Goal: Check status: Check status

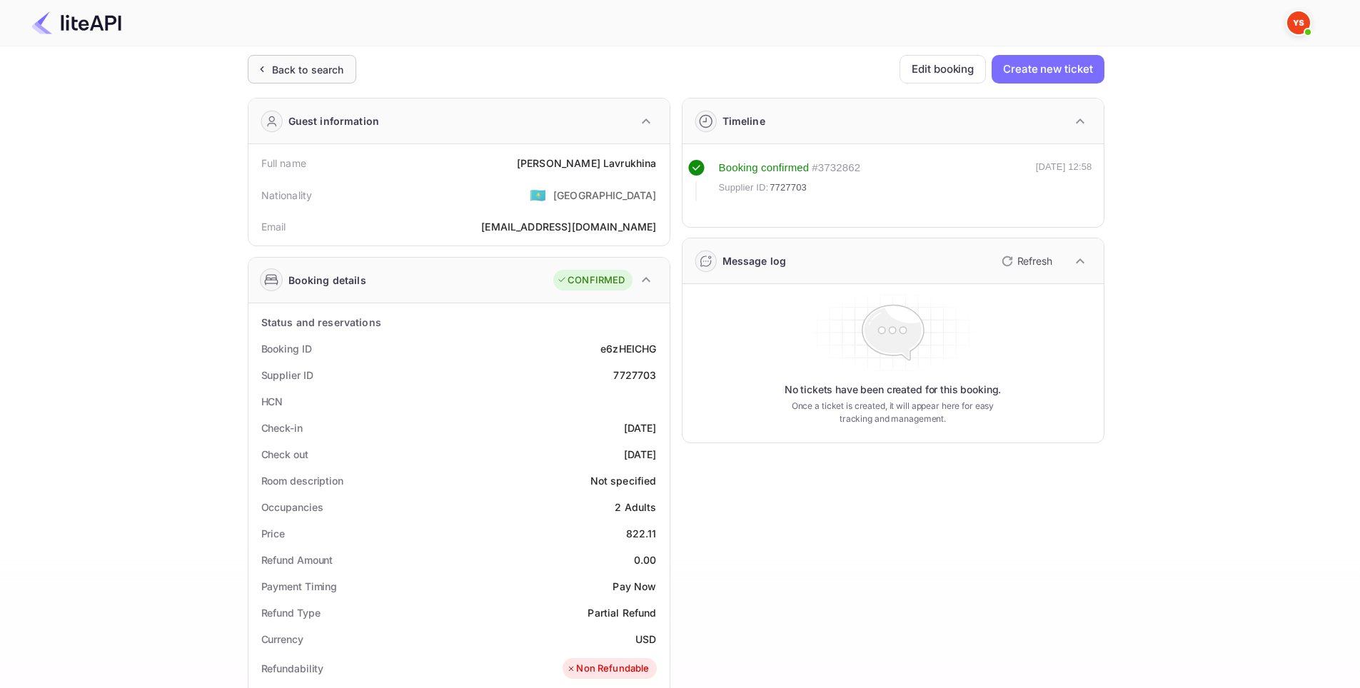
click at [319, 65] on div "Back to search" at bounding box center [308, 69] width 72 height 15
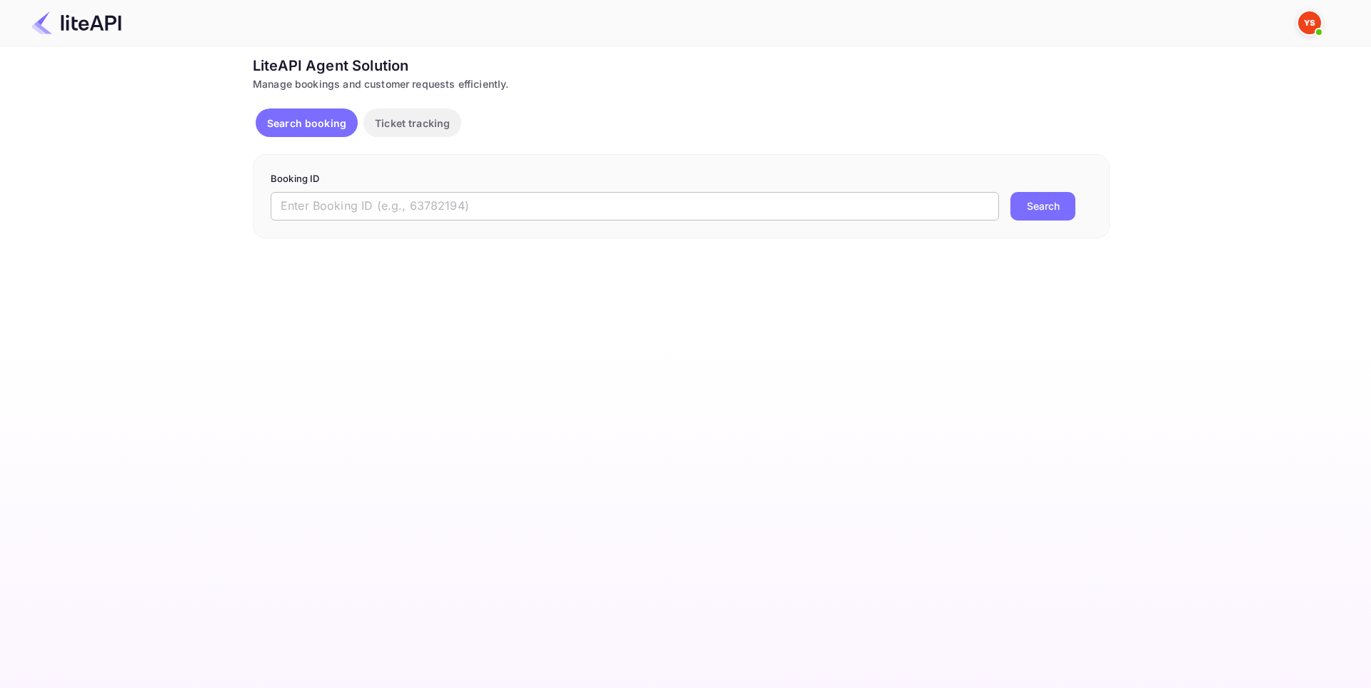
click at [587, 218] on input "text" at bounding box center [635, 206] width 728 height 29
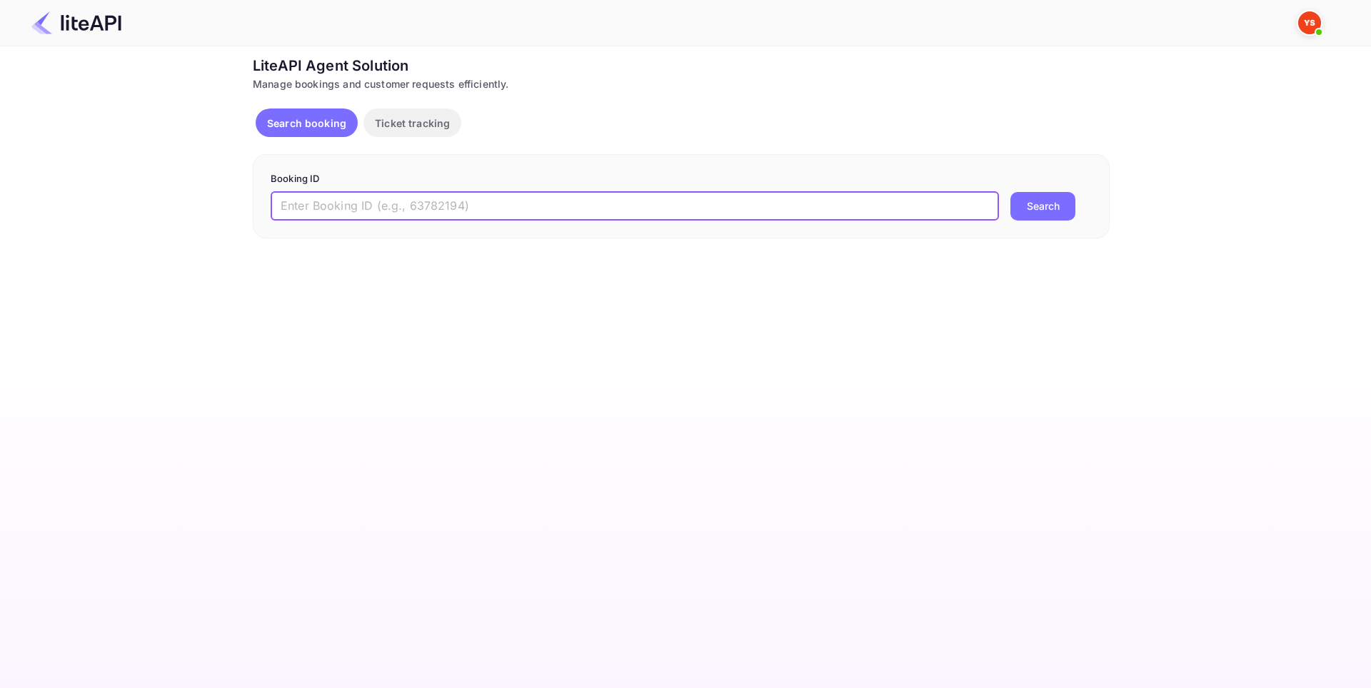
paste input "8880058"
type input "8880058"
click at [1024, 212] on button "Search" at bounding box center [1042, 206] width 65 height 29
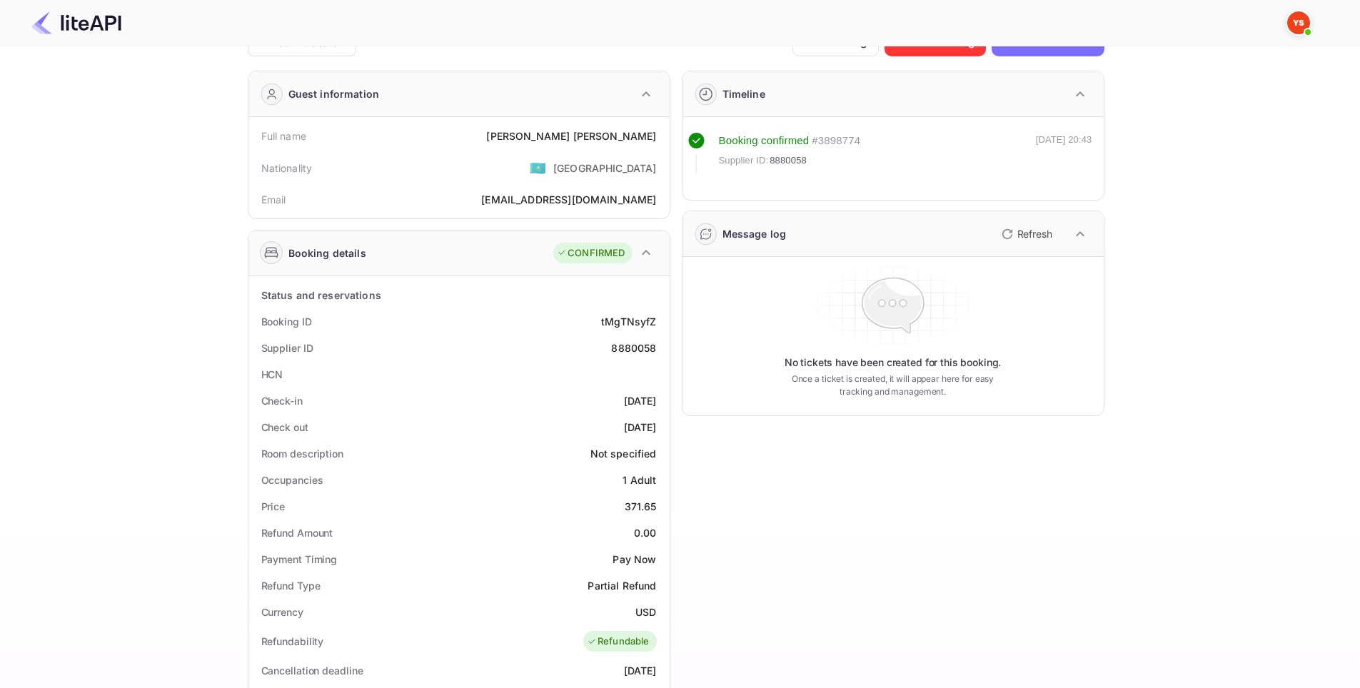
scroll to position [357, 0]
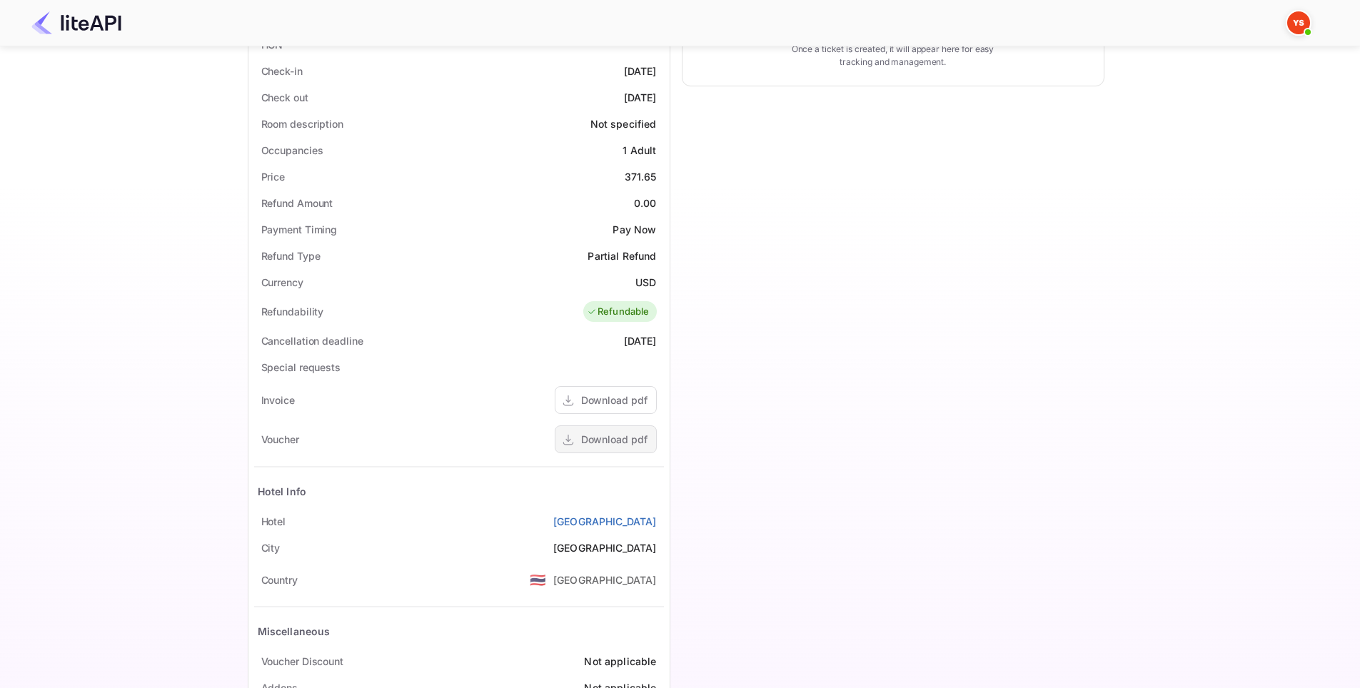
click at [586, 438] on div "Download pdf" at bounding box center [614, 439] width 66 height 15
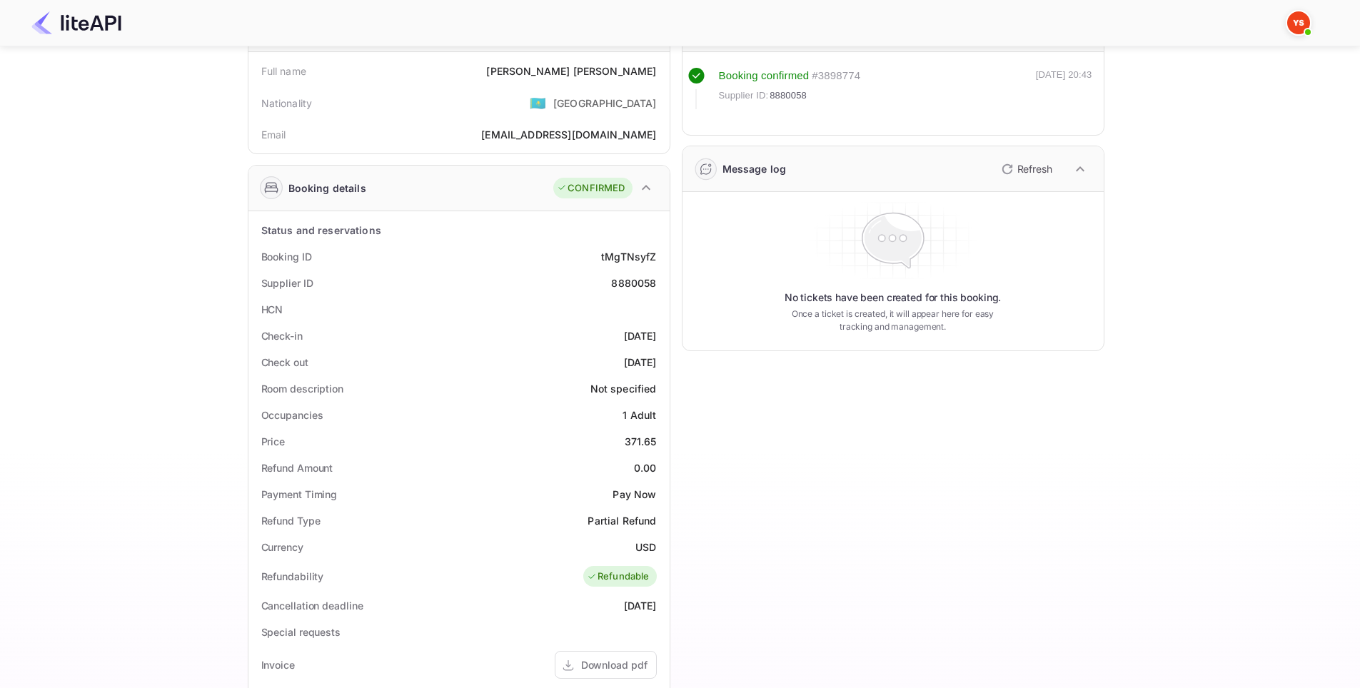
scroll to position [0, 0]
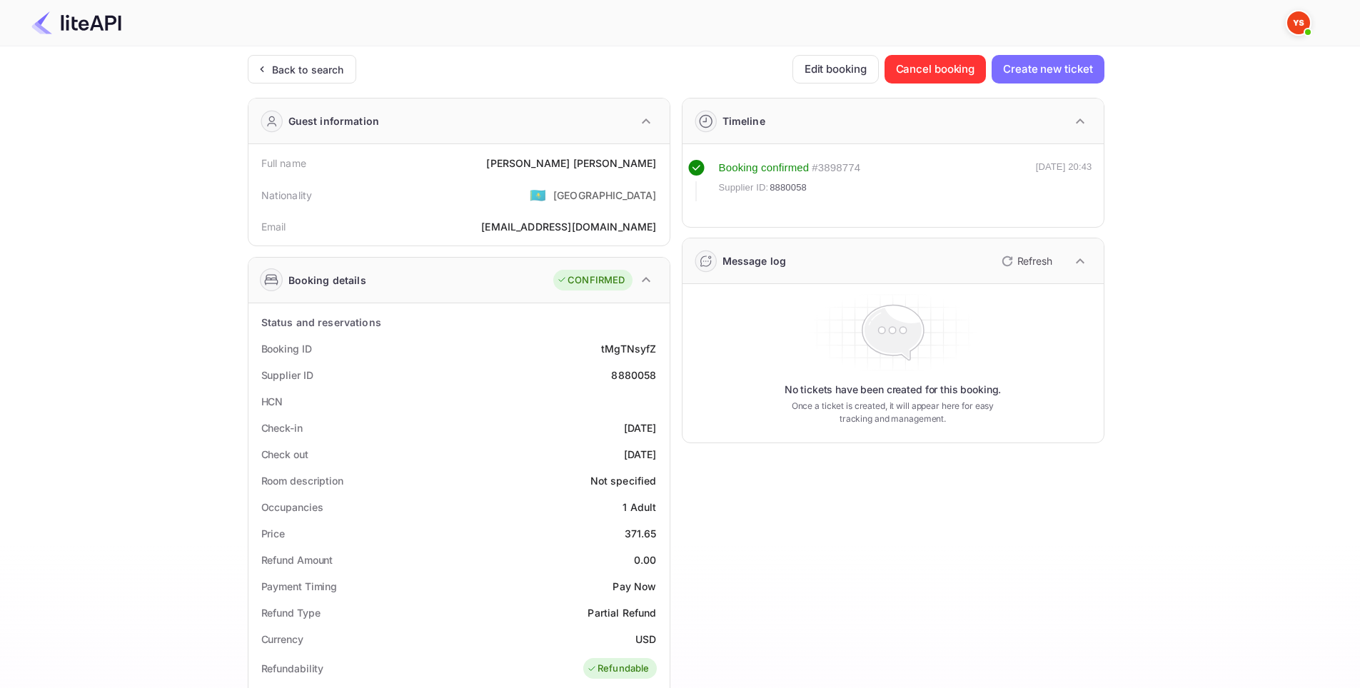
click at [628, 381] on div "8880058" at bounding box center [633, 375] width 45 height 15
copy div "8880058"
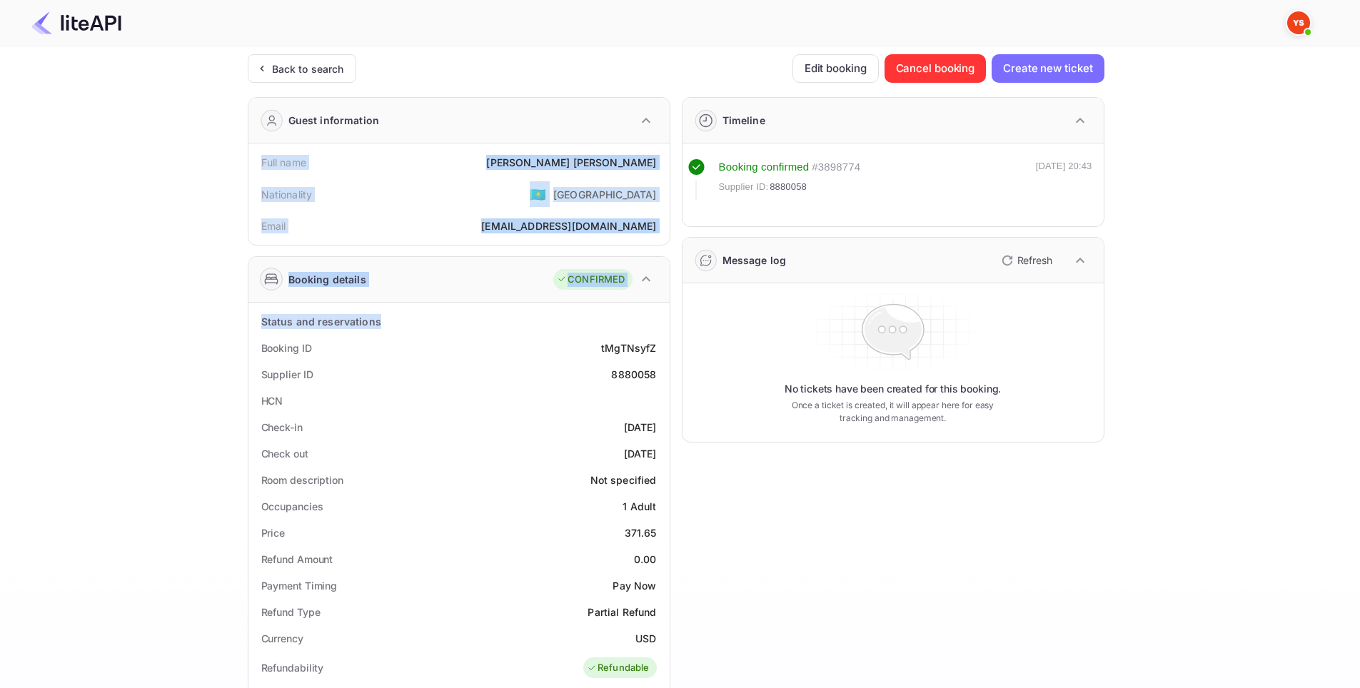
scroll to position [357, 0]
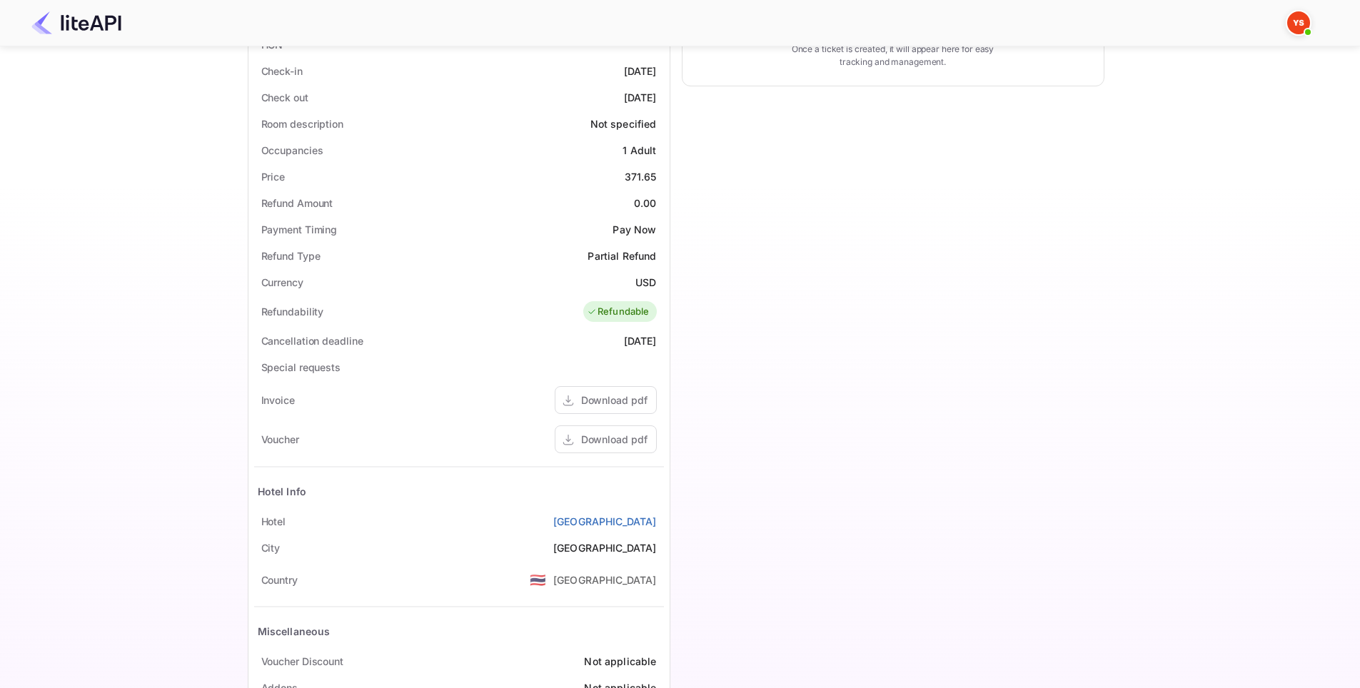
drag, startPoint x: 261, startPoint y: 163, endPoint x: 660, endPoint y: 523, distance: 537.4
click at [660, 523] on div "Guest information Full name [PERSON_NAME] Nationality 🇰🇿 [DEMOGRAPHIC_DATA] Ema…" at bounding box center [453, 236] width 434 height 1015
copy div "Full name [PERSON_NAME] Nationality 🇰🇿 [DEMOGRAPHIC_DATA] Email [EMAIL_ADDRESS]…"
